Goal: Task Accomplishment & Management: Complete application form

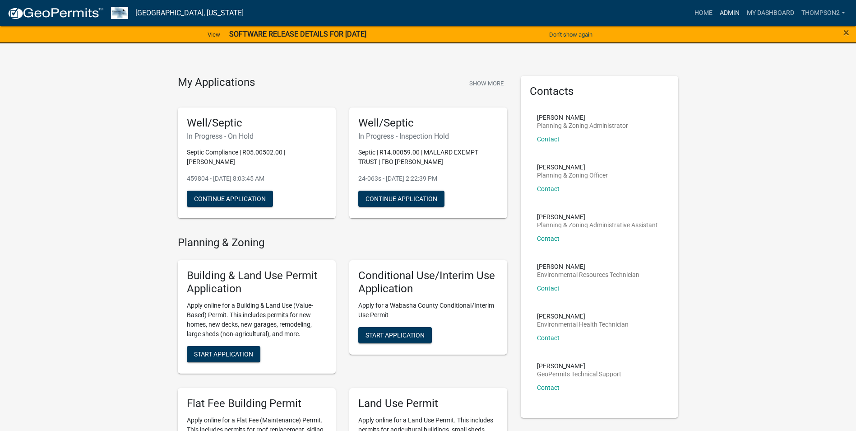
drag, startPoint x: 730, startPoint y: 14, endPoint x: 729, endPoint y: 19, distance: 5.1
click at [730, 14] on link "Admin" at bounding box center [729, 13] width 27 height 17
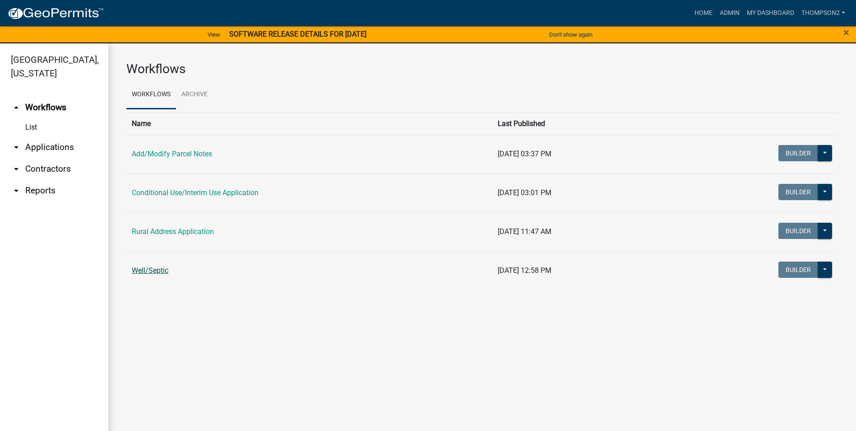
click at [165, 267] on link "Well/Septic" at bounding box center [150, 270] width 37 height 9
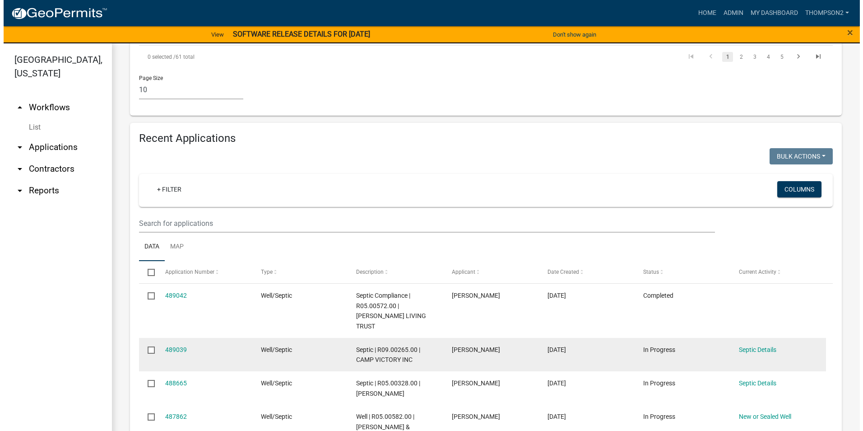
scroll to position [812, 0]
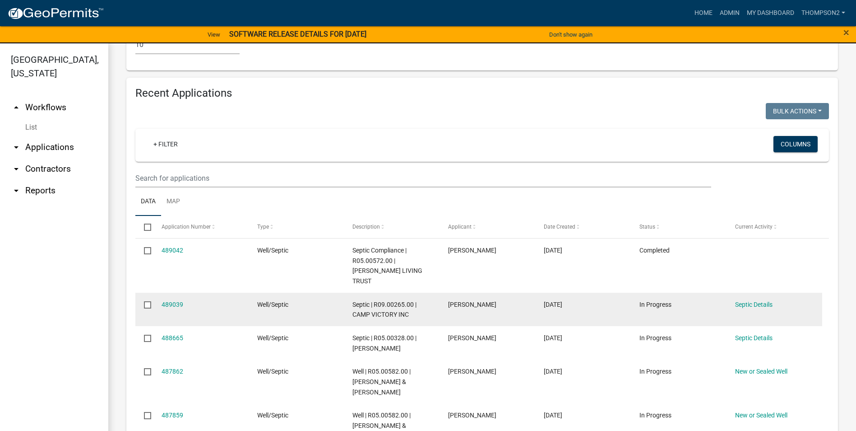
click at [181, 299] on div "489039" at bounding box center [201, 304] width 79 height 10
click at [181, 301] on link "489039" at bounding box center [173, 304] width 22 height 7
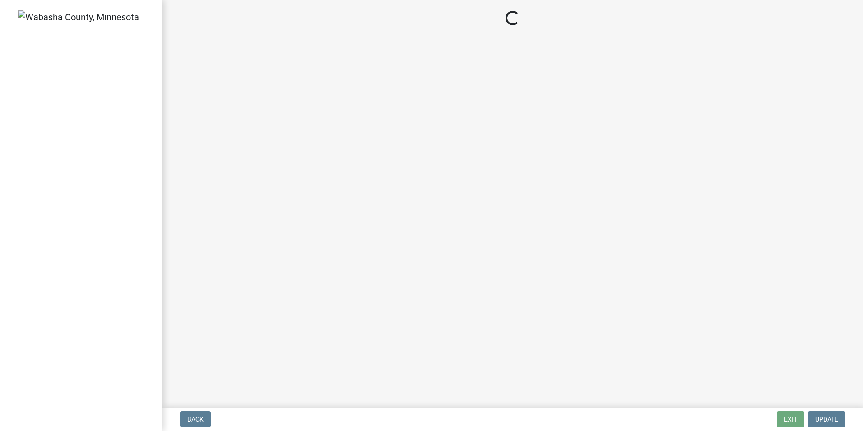
click at [181, 286] on main "Loading..." at bounding box center [512, 201] width 700 height 403
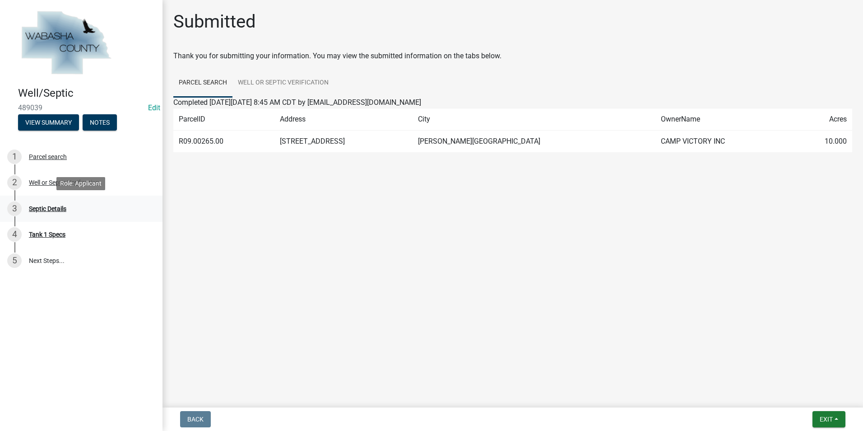
click at [66, 205] on div "Septic Details" at bounding box center [47, 208] width 37 height 6
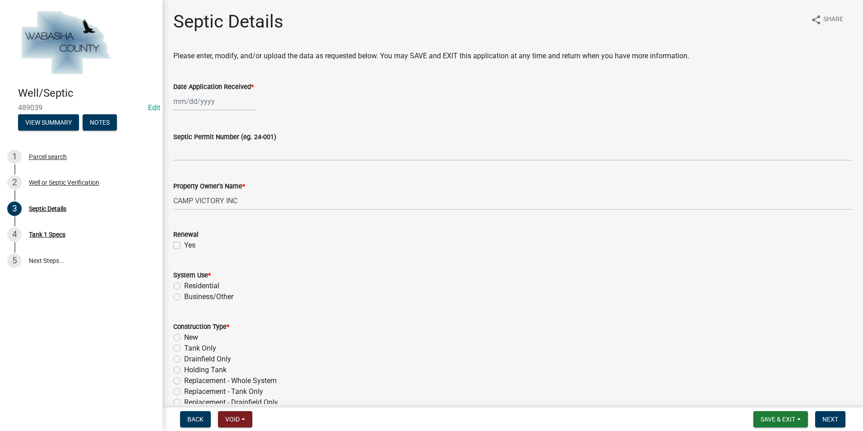
select select "10"
select select "2025"
click at [192, 103] on div "Jan Feb Mar Apr May Jun [DATE] Aug Sep Oct Nov [DATE] 2025 2026 Mo Tu We Th Fr …" at bounding box center [214, 101] width 83 height 19
click at [191, 161] on div "7" at bounding box center [197, 164] width 14 height 14
type input "[DATE]"
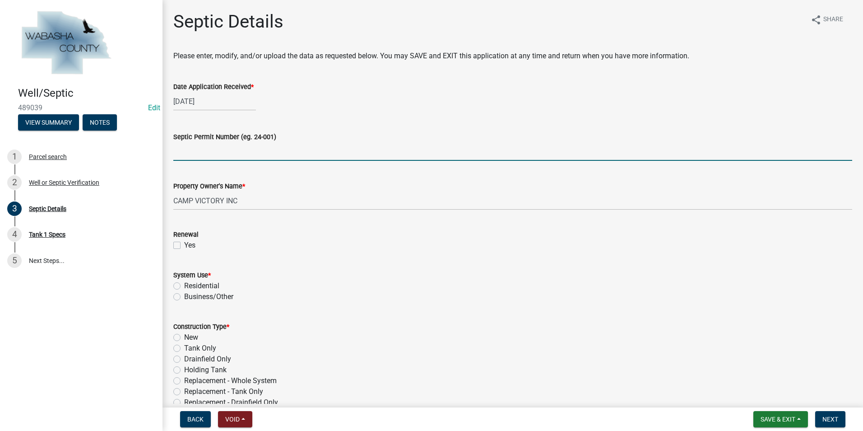
click at [187, 157] on input "Septic Permit Number (eg. 24-001)" at bounding box center [512, 151] width 679 height 19
type input "25-051s"
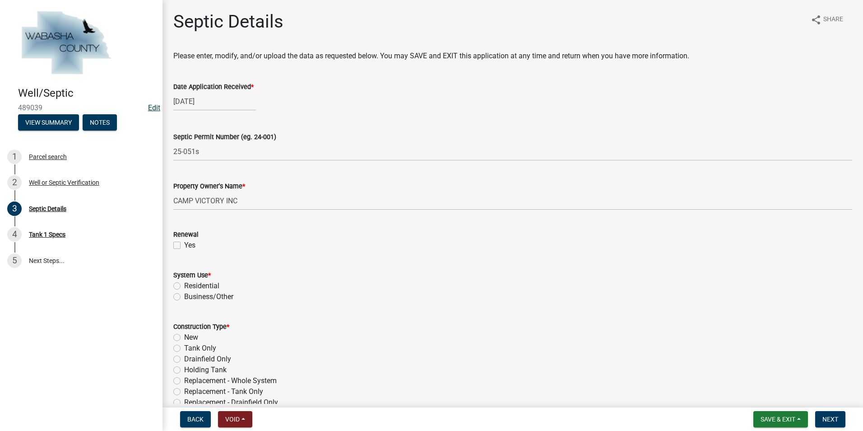
click at [156, 106] on link "Edit" at bounding box center [154, 107] width 12 height 9
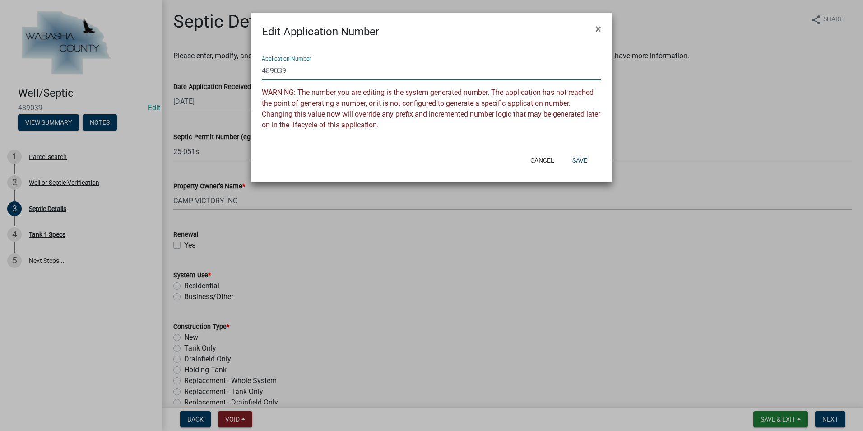
drag, startPoint x: 291, startPoint y: 70, endPoint x: 263, endPoint y: 67, distance: 28.1
click at [263, 67] on input "489039" at bounding box center [431, 70] width 339 height 19
type input "25-051s"
click at [569, 159] on button "Save" at bounding box center [579, 160] width 29 height 16
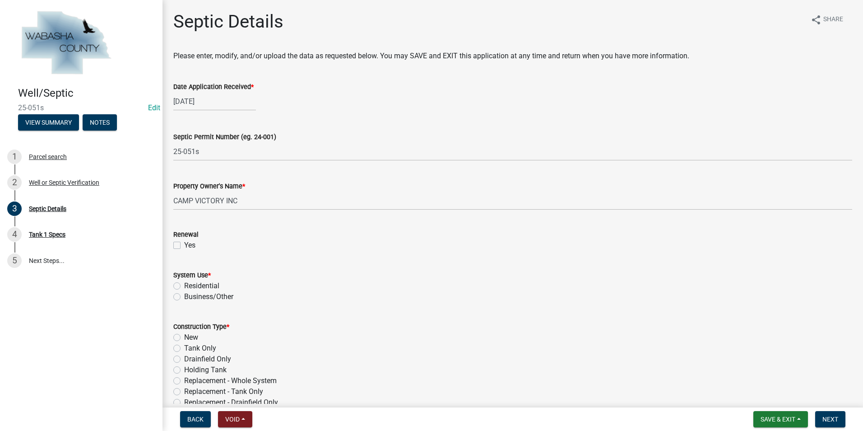
click at [184, 286] on label "Residential" at bounding box center [201, 285] width 35 height 11
click at [184, 286] on input "Residential" at bounding box center [187, 283] width 6 height 6
radio input "true"
click at [184, 379] on label "Replacement - Whole System" at bounding box center [230, 380] width 93 height 11
click at [184, 379] on input "Replacement - Whole System" at bounding box center [187, 378] width 6 height 6
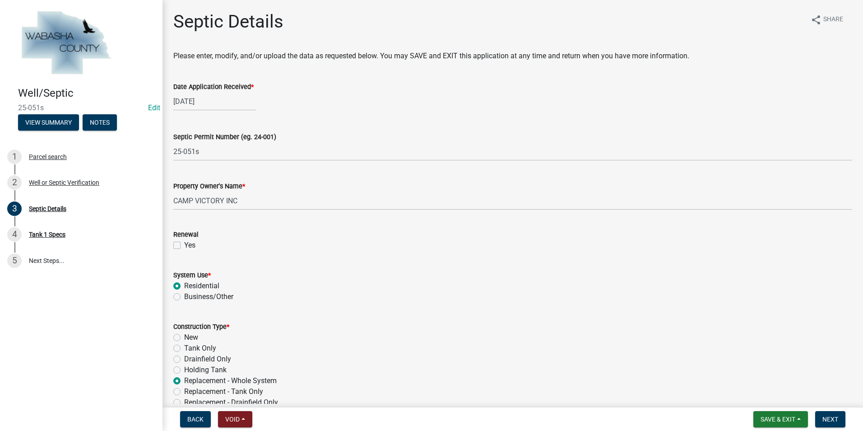
radio input "true"
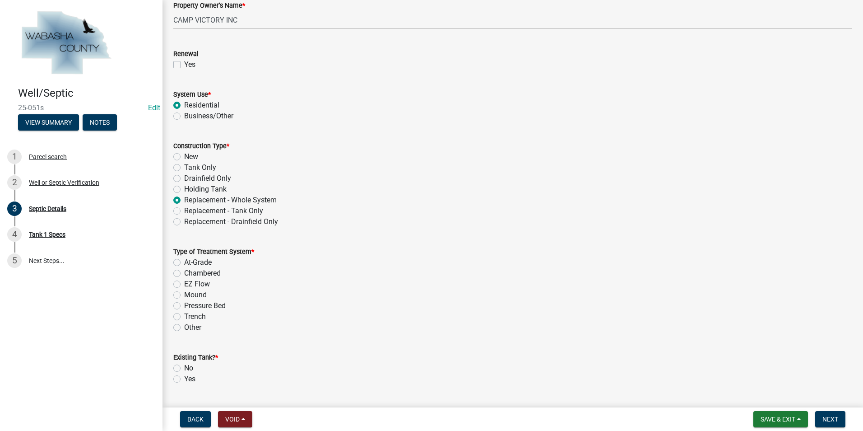
click at [184, 275] on label "Chambered" at bounding box center [202, 273] width 37 height 11
click at [184, 273] on input "Chambered" at bounding box center [187, 271] width 6 height 6
radio input "true"
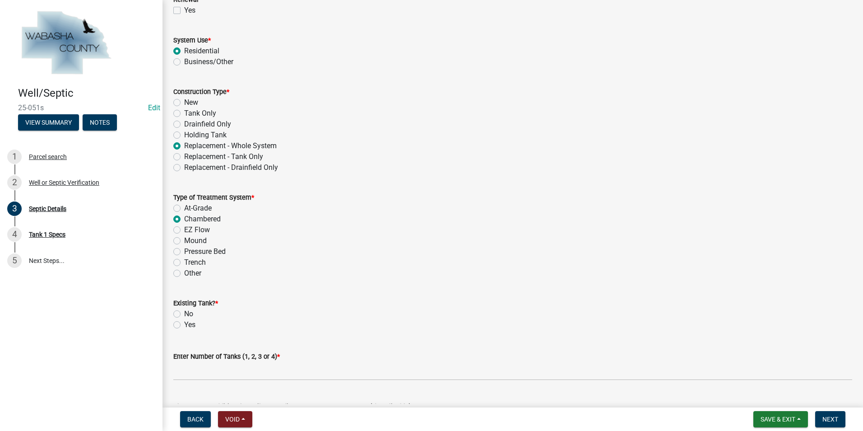
scroll to position [316, 0]
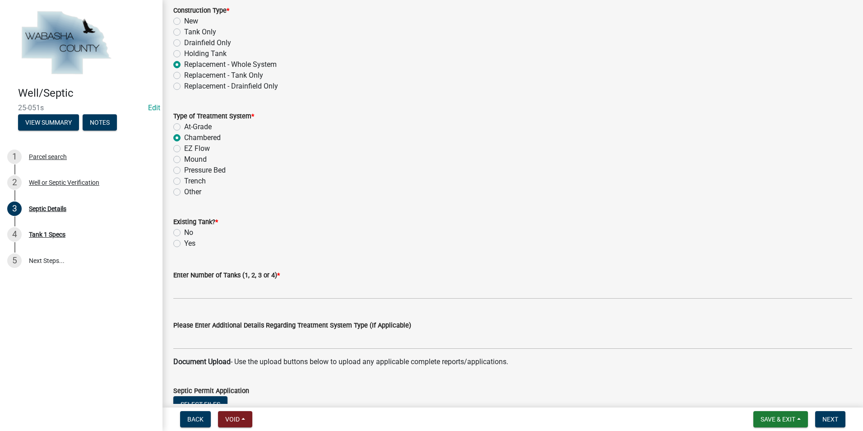
click at [184, 231] on label "No" at bounding box center [188, 232] width 9 height 11
click at [184, 231] on input "No" at bounding box center [187, 230] width 6 height 6
radio input "true"
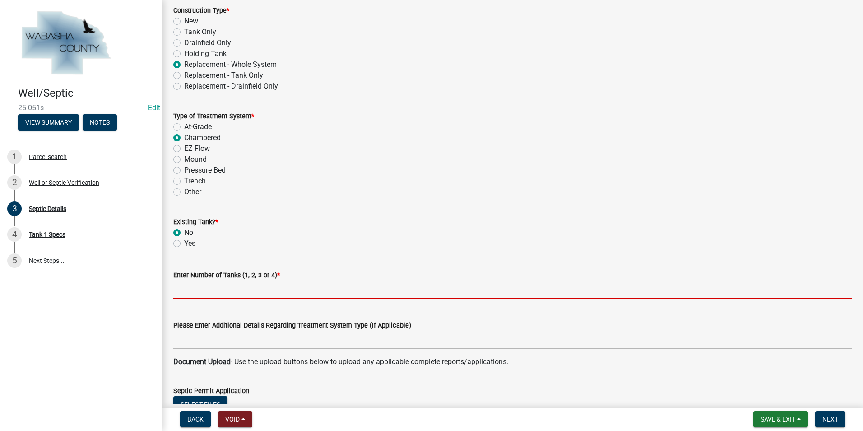
drag, startPoint x: 176, startPoint y: 290, endPoint x: 197, endPoint y: 286, distance: 21.6
click at [178, 290] on input "text" at bounding box center [512, 289] width 679 height 19
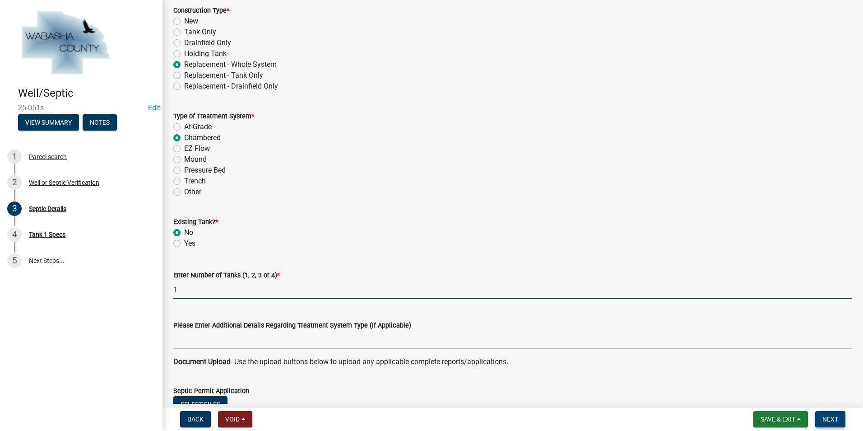
type input "1"
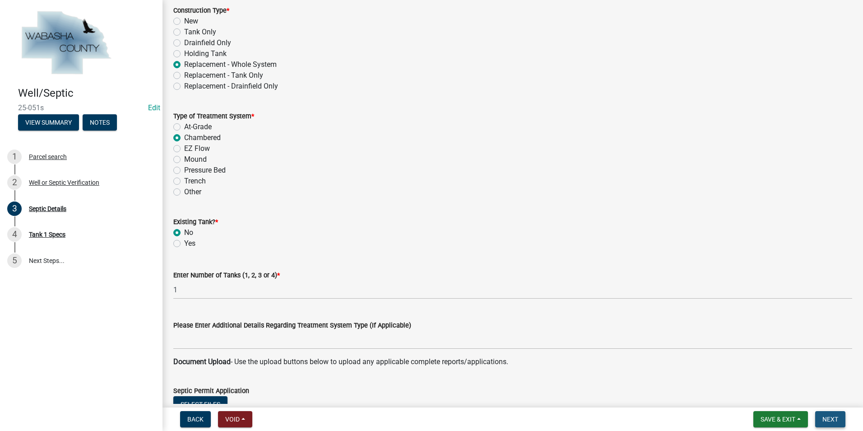
click at [836, 422] on span "Next" at bounding box center [830, 418] width 16 height 7
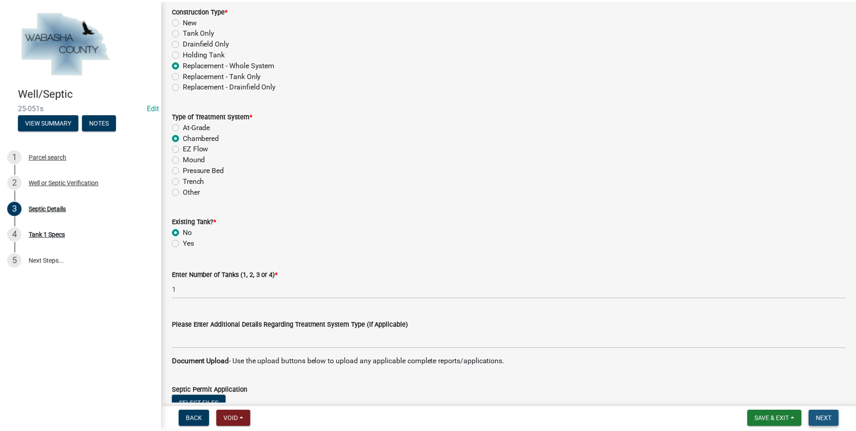
scroll to position [0, 0]
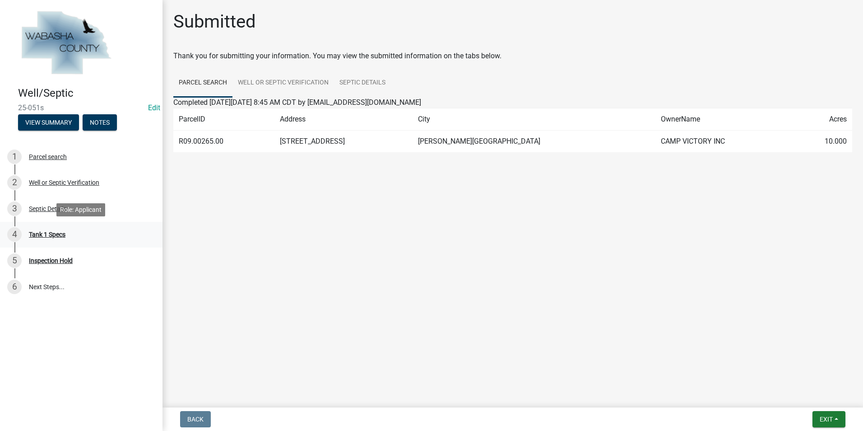
click at [72, 232] on div "4 Tank 1 Specs" at bounding box center [77, 234] width 141 height 14
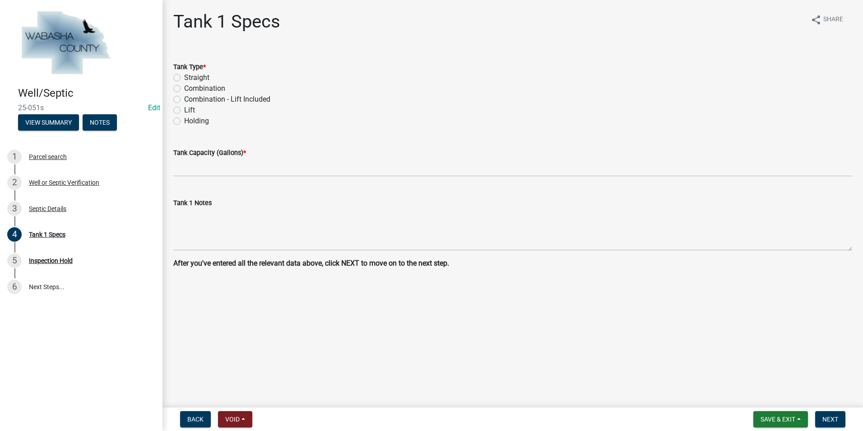
click at [184, 79] on label "Straight" at bounding box center [196, 77] width 25 height 11
click at [184, 78] on input "Straight" at bounding box center [187, 75] width 6 height 6
radio input "true"
click at [184, 87] on label "Combination" at bounding box center [204, 88] width 41 height 11
click at [184, 87] on input "Combination" at bounding box center [187, 86] width 6 height 6
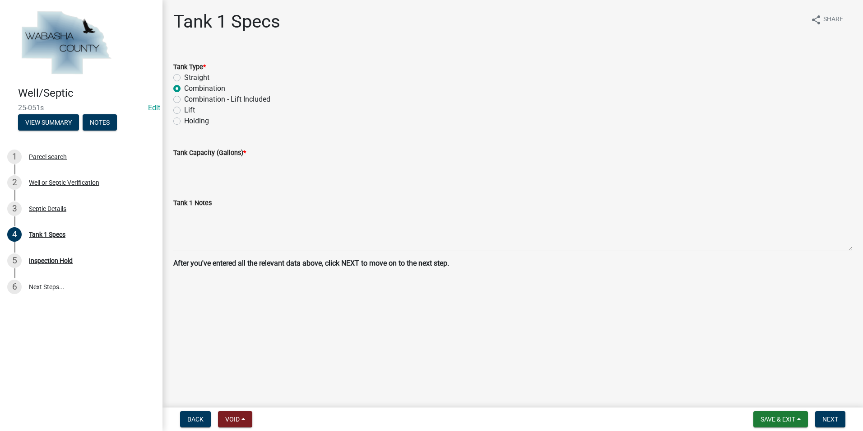
radio input "true"
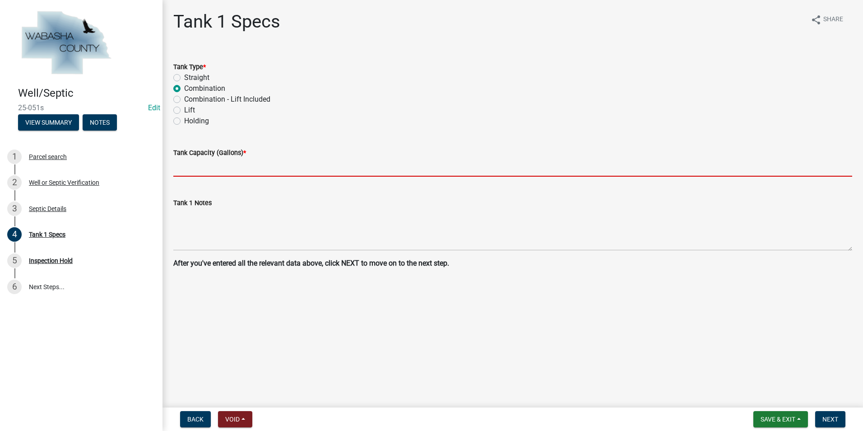
click at [177, 175] on input "text" at bounding box center [512, 167] width 679 height 19
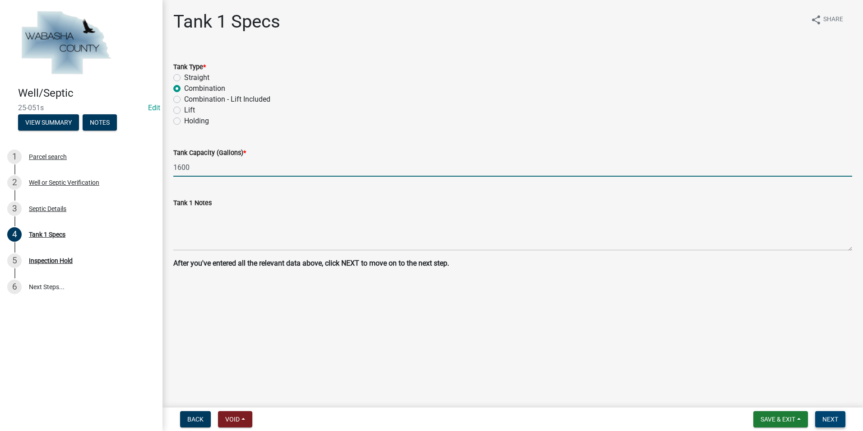
type input "1600"
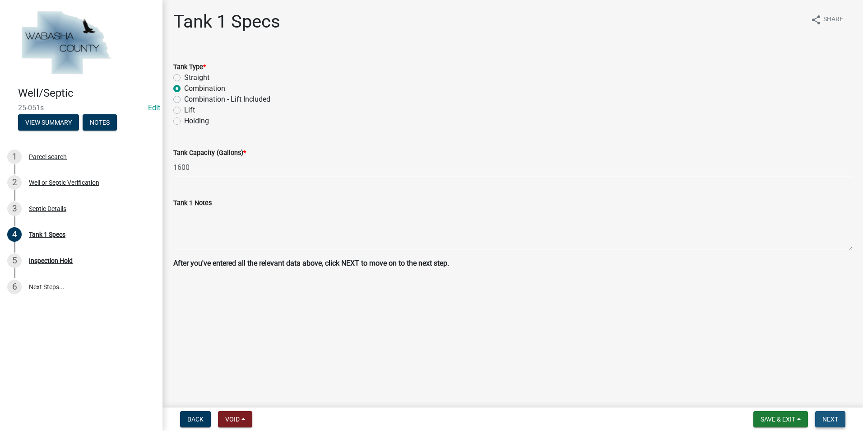
click at [817, 417] on button "Next" at bounding box center [830, 419] width 30 height 16
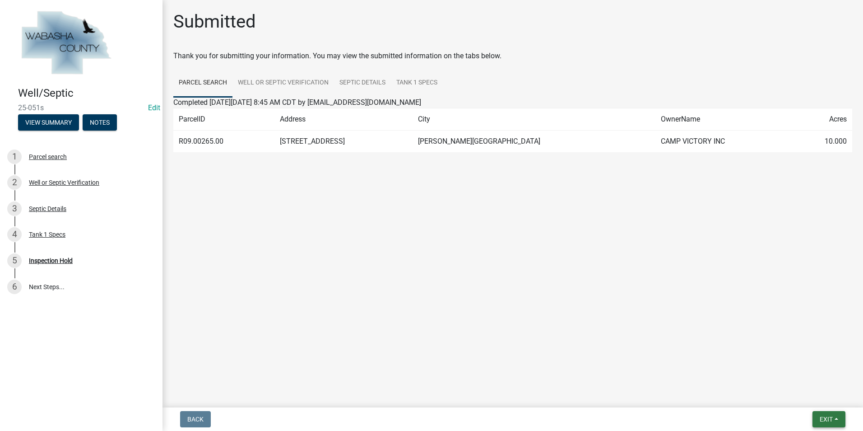
click at [836, 418] on button "Exit" at bounding box center [828, 419] width 33 height 16
click at [820, 396] on button "Save & Exit" at bounding box center [809, 396] width 72 height 22
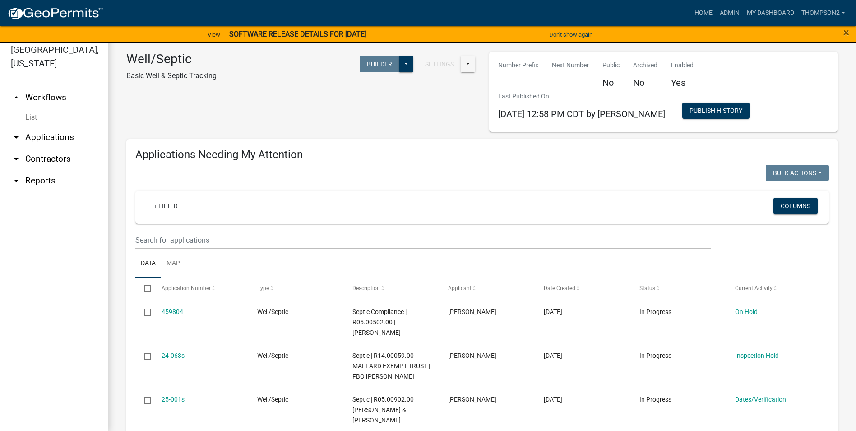
scroll to position [11, 0]
